Goal: Task Accomplishment & Management: Manage account settings

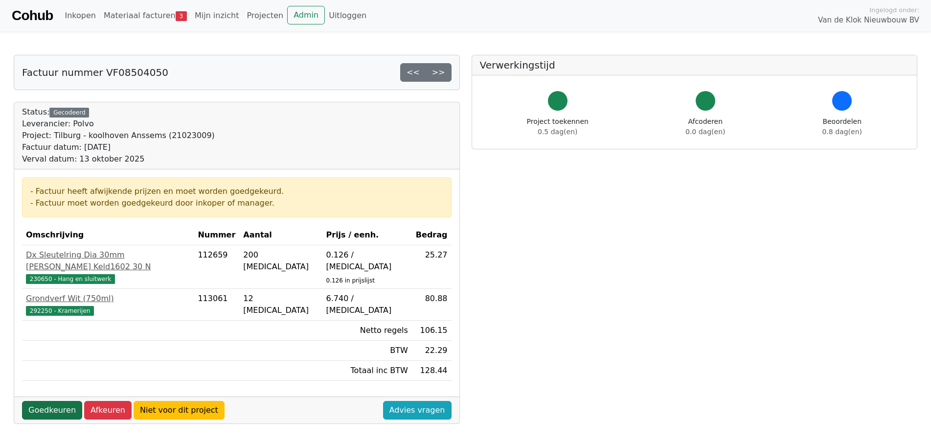
click at [48, 401] on link "Goedkeuren" at bounding box center [52, 410] width 60 height 19
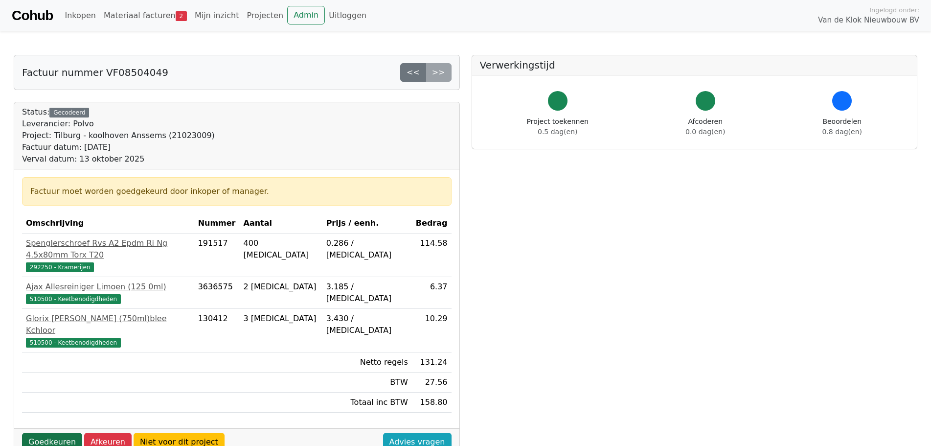
click at [57, 432] on link "Goedkeuren" at bounding box center [52, 441] width 60 height 19
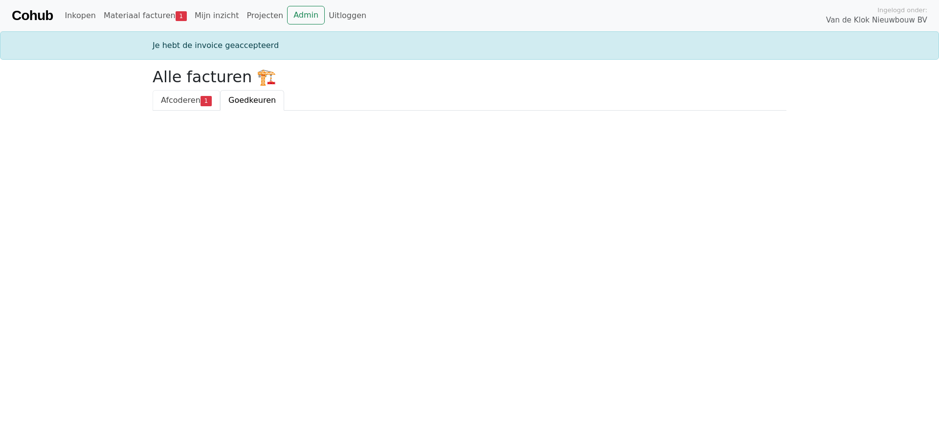
click at [184, 101] on span "Afcoderen" at bounding box center [181, 99] width 40 height 9
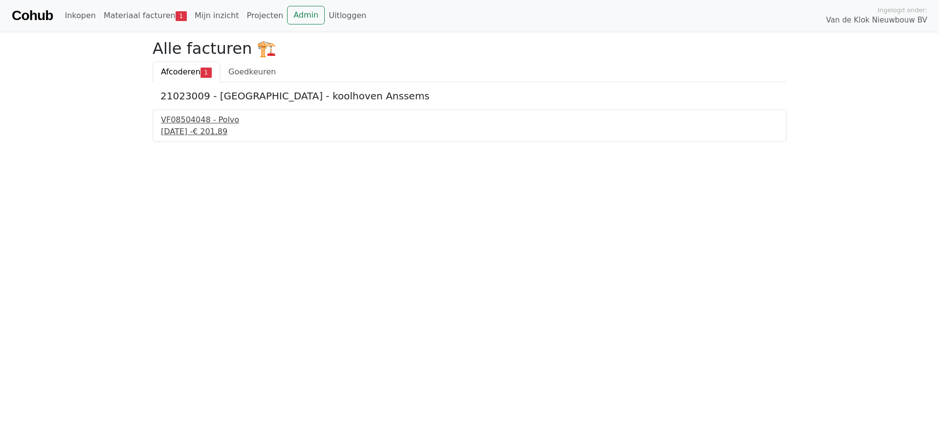
click at [192, 127] on div "22 september 2025 - € 201,89" at bounding box center [469, 132] width 617 height 12
